Goal: Task Accomplishment & Management: Manage account settings

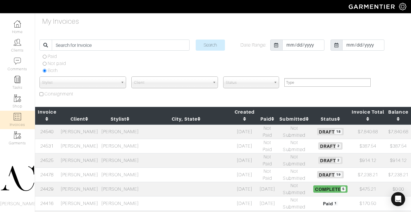
select select
click at [160, 127] on td at bounding box center [187, 131] width 92 height 15
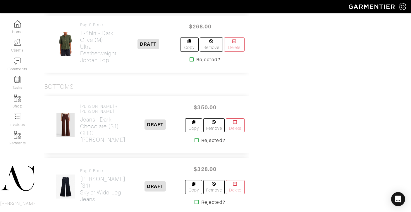
scroll to position [494, 0]
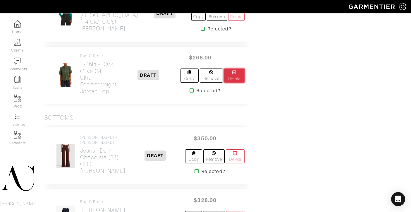
click at [240, 81] on link "Delete" at bounding box center [234, 76] width 21 height 14
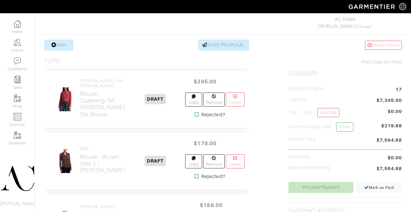
scroll to position [106, 0]
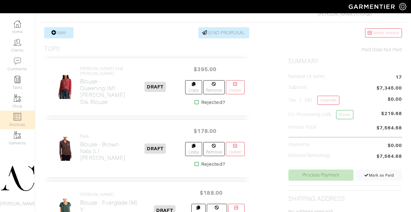
click at [16, 118] on img at bounding box center [17, 116] width 7 height 7
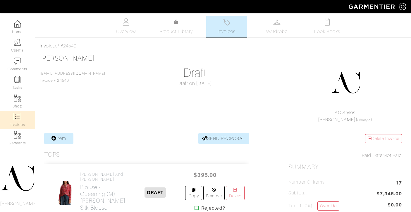
select select
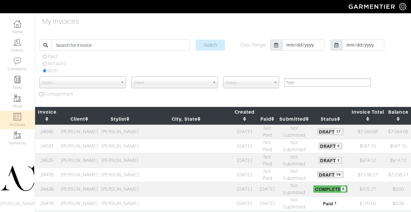
click at [79, 153] on td "[PERSON_NAME]" at bounding box center [79, 160] width 41 height 14
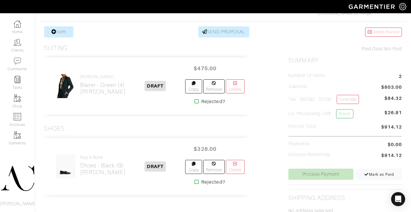
scroll to position [122, 0]
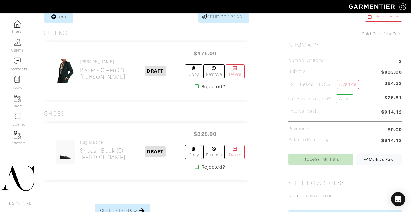
click at [195, 84] on icon at bounding box center [197, 86] width 4 height 5
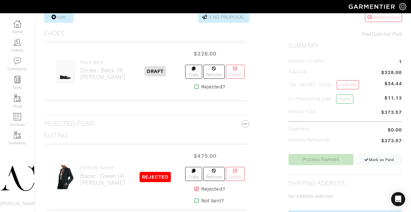
scroll to position [131, 0]
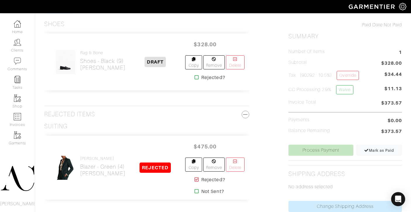
click at [195, 75] on icon at bounding box center [197, 77] width 4 height 5
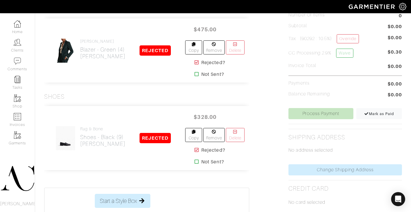
scroll to position [177, 0]
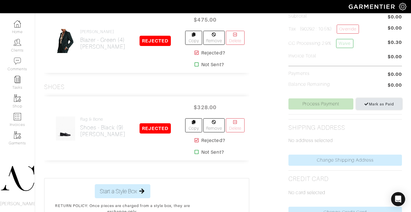
click at [371, 105] on span "Mark as Paid" at bounding box center [380, 104] width 30 height 4
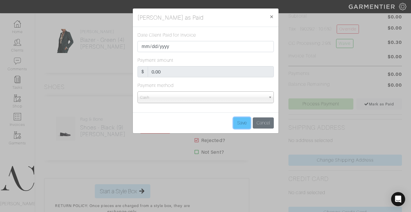
click at [248, 123] on input "Save" at bounding box center [242, 122] width 17 height 11
type input "Save"
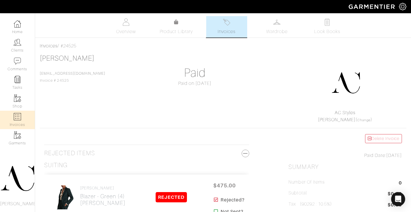
click at [19, 123] on link "Invoices" at bounding box center [17, 120] width 35 height 18
select select
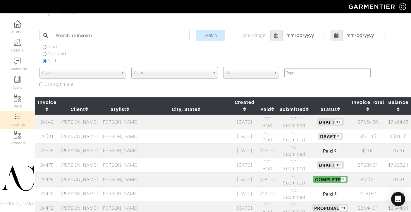
scroll to position [69, 0]
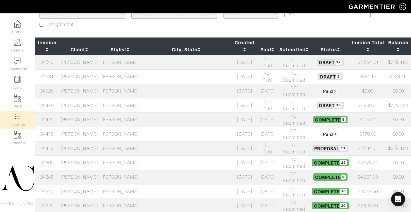
click at [99, 156] on td "[PERSON_NAME]" at bounding box center [79, 163] width 41 height 14
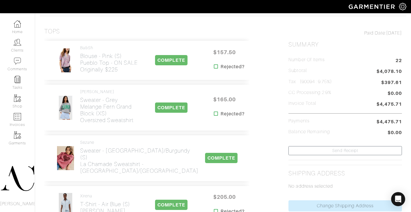
scroll to position [135, 0]
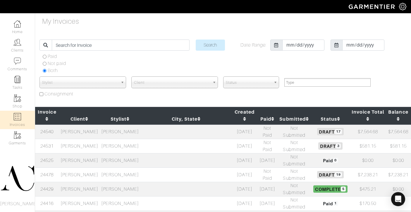
select select
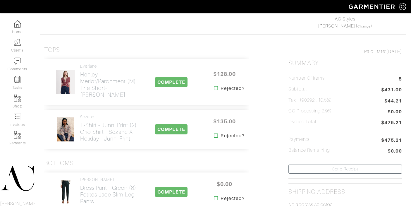
scroll to position [93, 0]
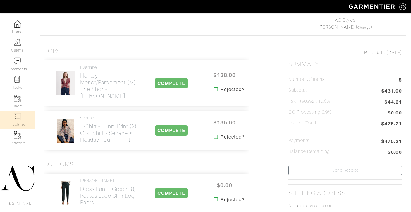
click at [18, 113] on link "Invoices" at bounding box center [17, 120] width 35 height 18
select select
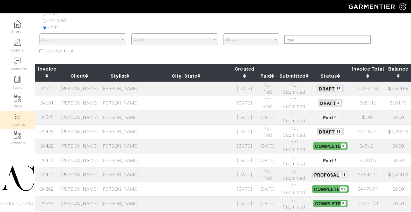
scroll to position [67, 0]
